Goal: Navigation & Orientation: Find specific page/section

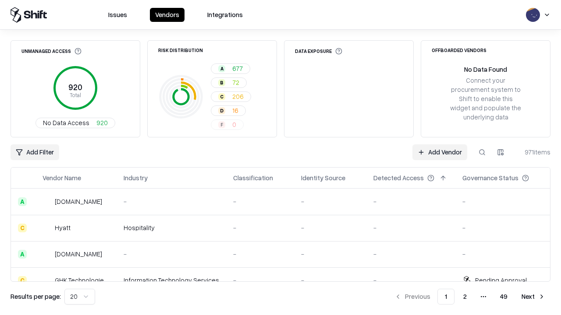
click at [80, 297] on html "Issues Vendors Integrations Unmanaged Access 920 Total No Data Access 920 Risk …" at bounding box center [280, 157] width 561 height 315
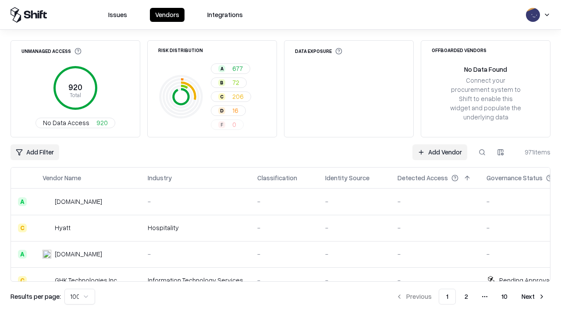
click at [533, 297] on button "Next" at bounding box center [533, 297] width 34 height 16
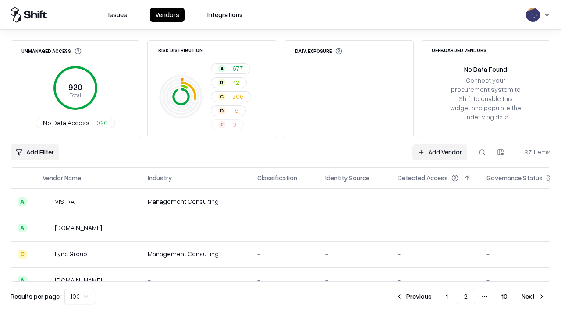
click at [533, 297] on button "Next" at bounding box center [533, 297] width 34 height 16
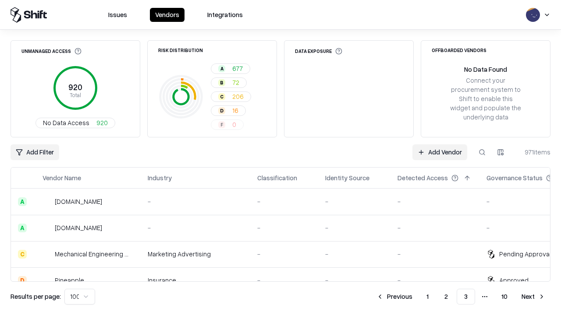
click at [533, 297] on button "Next" at bounding box center [533, 297] width 34 height 16
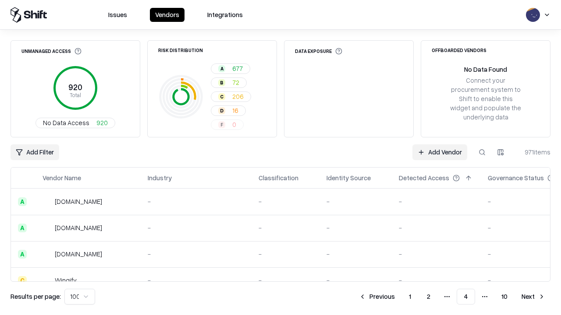
click at [533, 297] on button "Next" at bounding box center [533, 297] width 34 height 16
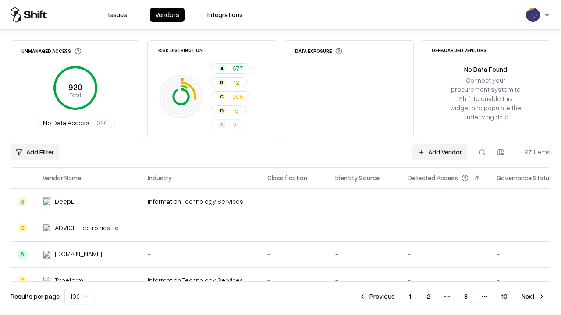
click at [533, 297] on button "Next" at bounding box center [533, 297] width 34 height 16
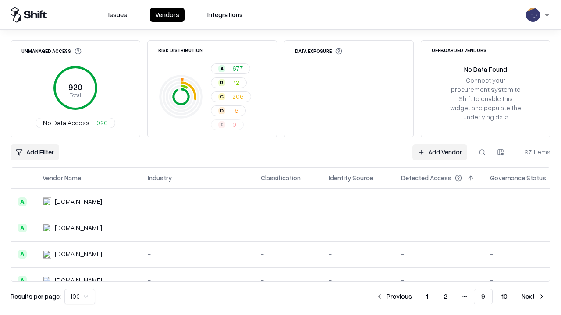
click at [533, 297] on button "Next" at bounding box center [533, 297] width 34 height 16
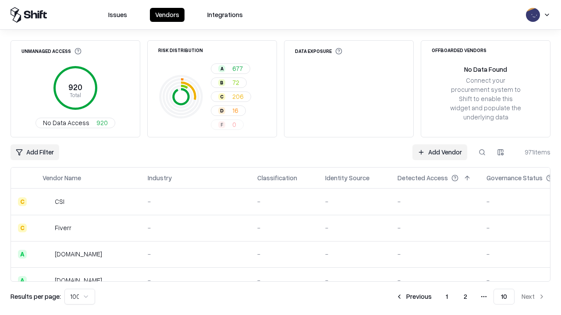
click at [414, 297] on button "Previous" at bounding box center [413, 297] width 46 height 16
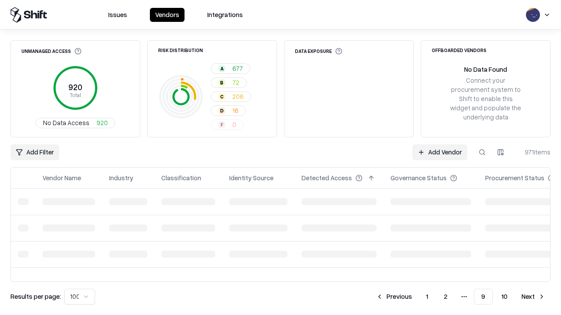
click at [394, 297] on button "Previous" at bounding box center [394, 297] width 46 height 16
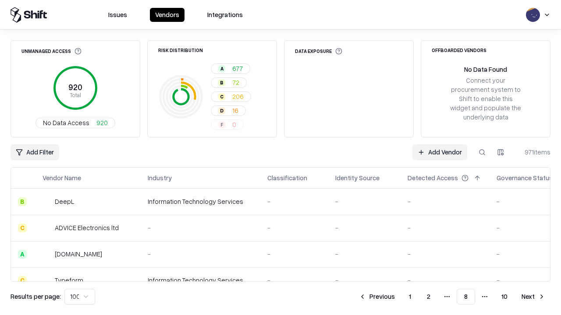
click at [377, 297] on button "Previous" at bounding box center [377, 297] width 46 height 16
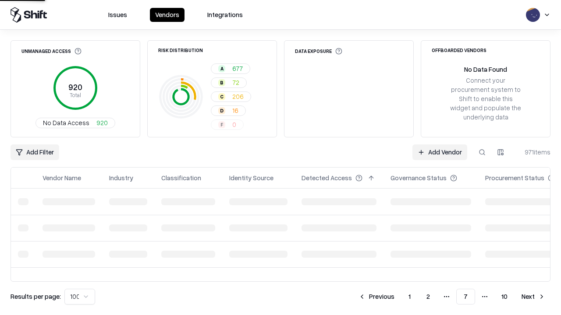
click at [376, 297] on button "Previous" at bounding box center [376, 297] width 46 height 16
